Goal: Task Accomplishment & Management: Manage account settings

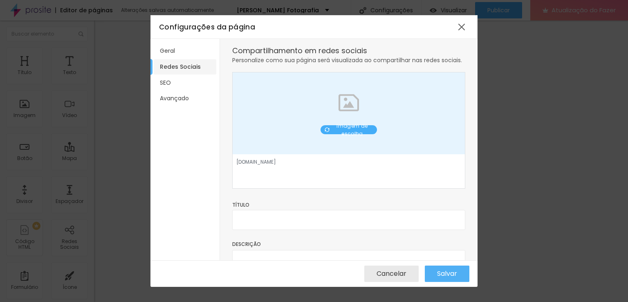
scroll to position [51, 0]
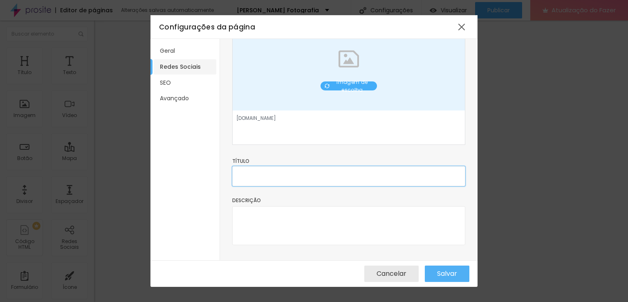
click at [272, 174] on input "text" at bounding box center [348, 176] width 233 height 20
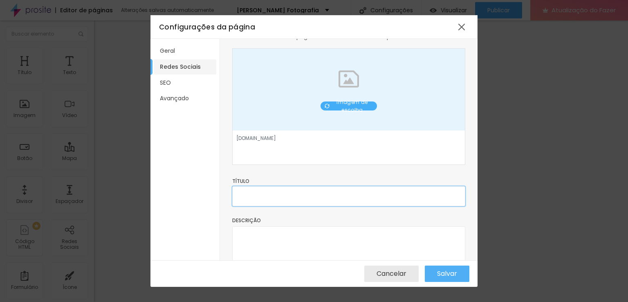
scroll to position [10, 0]
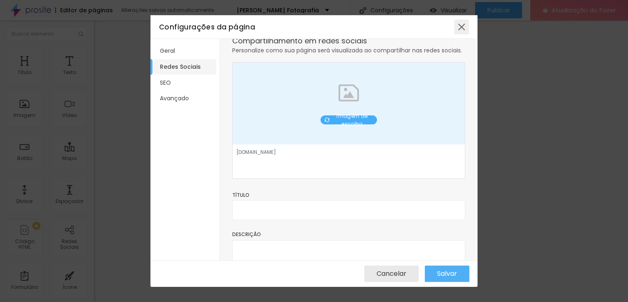
click at [465, 28] on div at bounding box center [461, 27] width 15 height 15
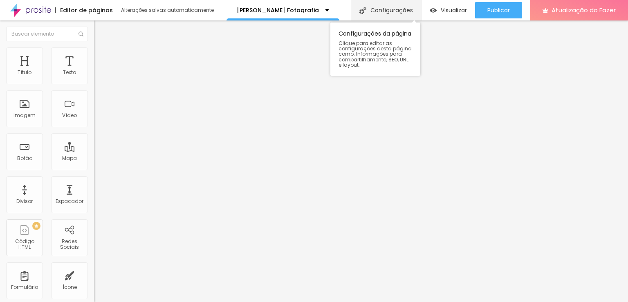
click at [376, 13] on font "Configurações" at bounding box center [391, 10] width 42 height 8
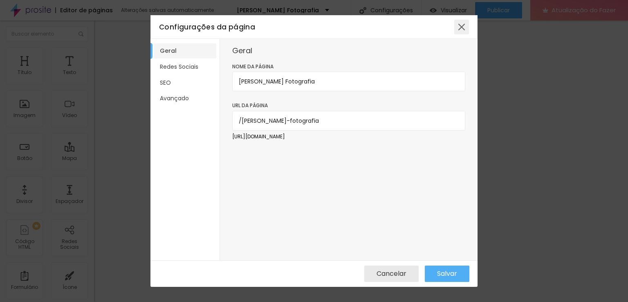
click at [463, 25] on div at bounding box center [461, 27] width 15 height 15
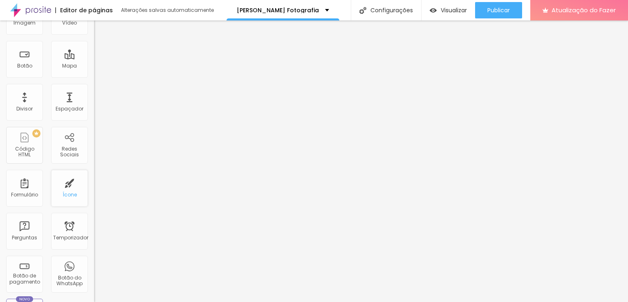
scroll to position [123, 0]
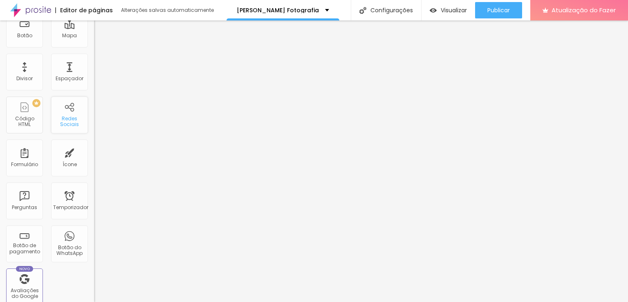
click at [61, 119] on font "Redes Sociais" at bounding box center [69, 121] width 19 height 13
click at [60, 117] on font "Redes Sociais" at bounding box center [69, 121] width 19 height 13
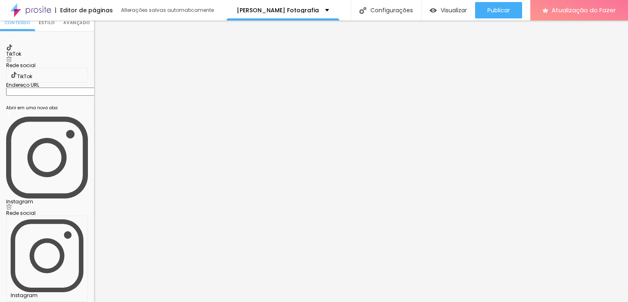
scroll to position [0, 0]
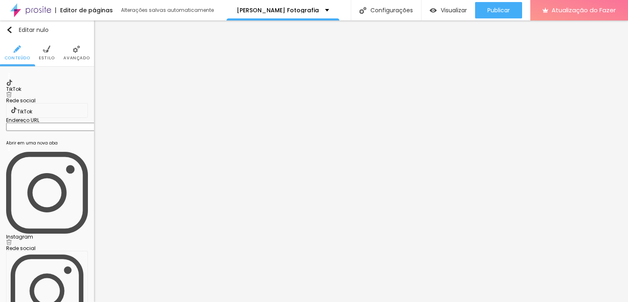
click at [12, 92] on img at bounding box center [9, 95] width 6 height 6
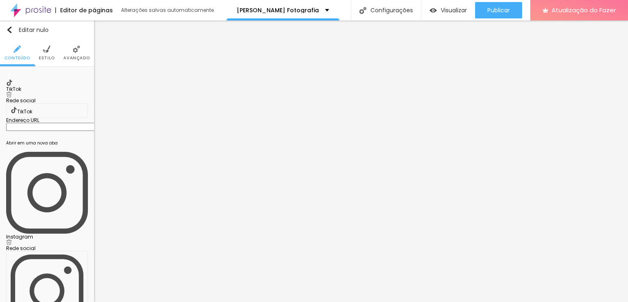
type input "https://"
